Goal: Check status: Check status

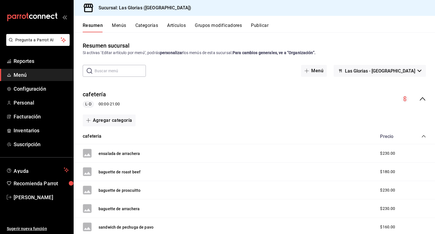
click at [26, 74] on span "Menú" at bounding box center [41, 75] width 55 height 8
click at [33, 61] on span "Reportes" at bounding box center [41, 61] width 55 height 8
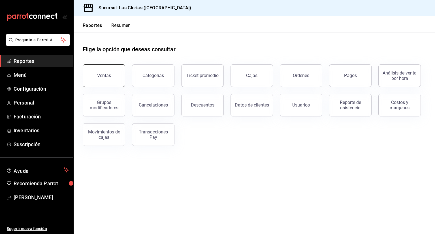
click at [109, 71] on button "Ventas" at bounding box center [104, 75] width 43 height 23
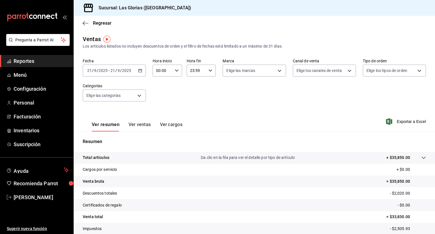
click at [139, 72] on icon "button" at bounding box center [140, 71] width 4 height 4
click at [105, 90] on span "Hoy" at bounding box center [110, 88] width 44 height 6
click at [140, 71] on icon "button" at bounding box center [140, 71] width 4 height 4
click at [95, 87] on span "Hoy" at bounding box center [110, 88] width 44 height 6
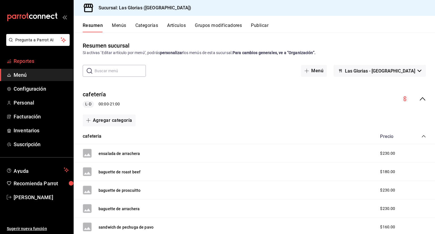
click at [36, 60] on span "Reportes" at bounding box center [41, 61] width 55 height 8
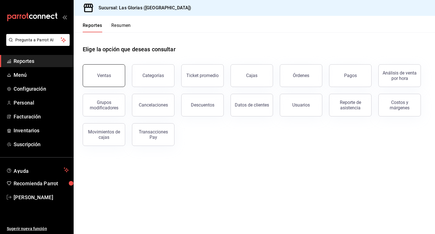
click at [109, 76] on div "Ventas" at bounding box center [104, 75] width 14 height 5
